Goal: Task Accomplishment & Management: Manage account settings

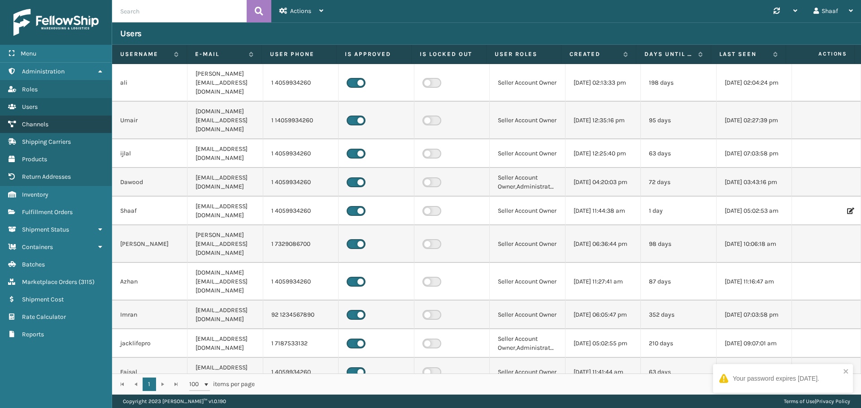
click at [41, 128] on link "Channels" at bounding box center [56, 124] width 112 height 17
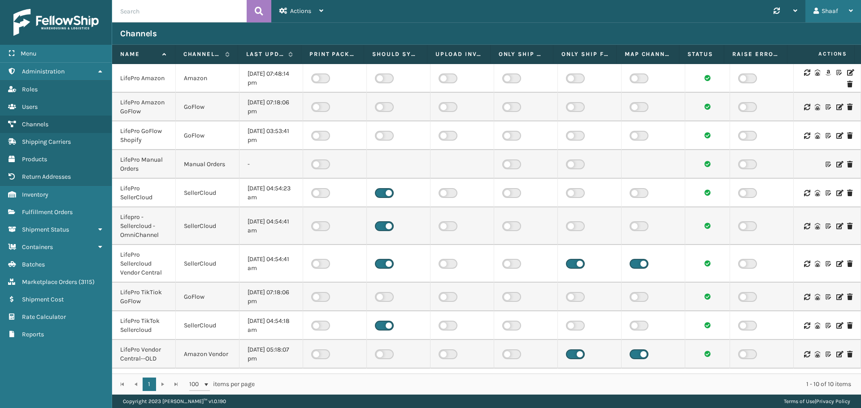
click at [831, 10] on div "Shaaf" at bounding box center [832, 11] width 39 height 22
click at [797, 32] on li "Log Out" at bounding box center [800, 35] width 120 height 24
